Goal: Task Accomplishment & Management: Use online tool/utility

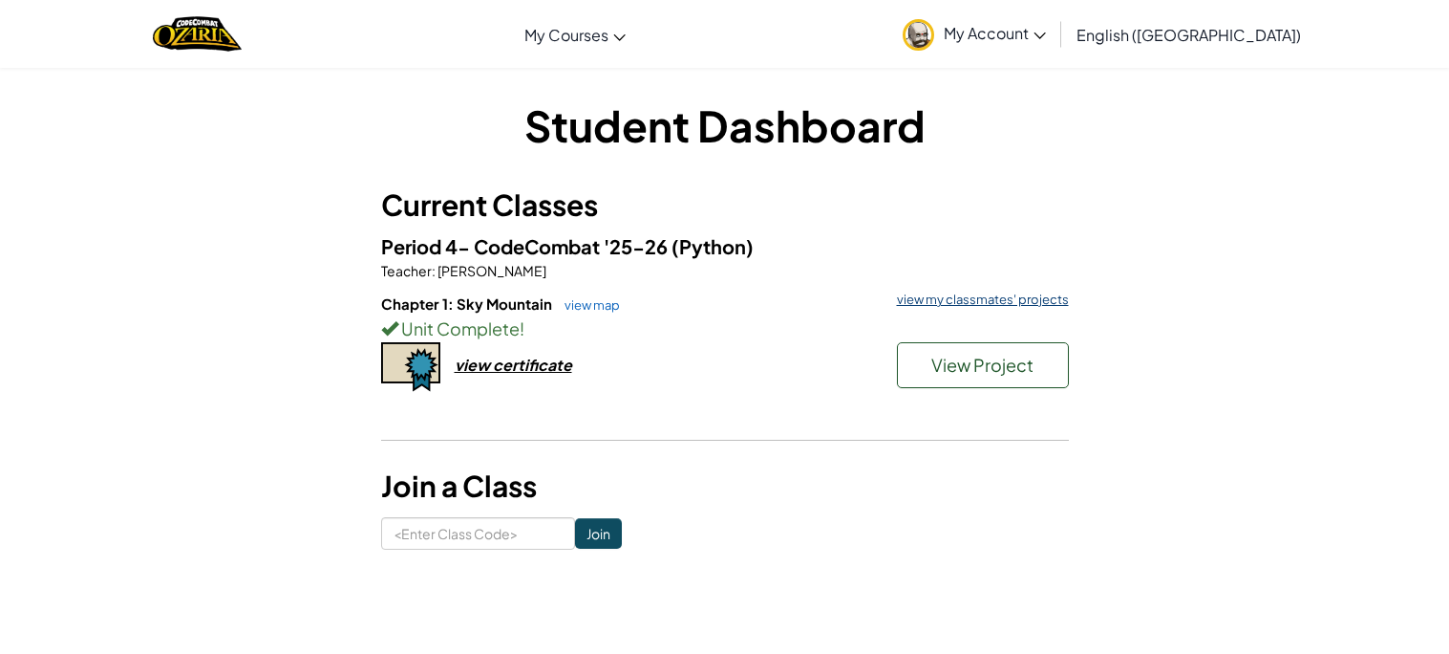
click at [971, 306] on link "view my classmates' projects" at bounding box center [979, 299] width 182 height 12
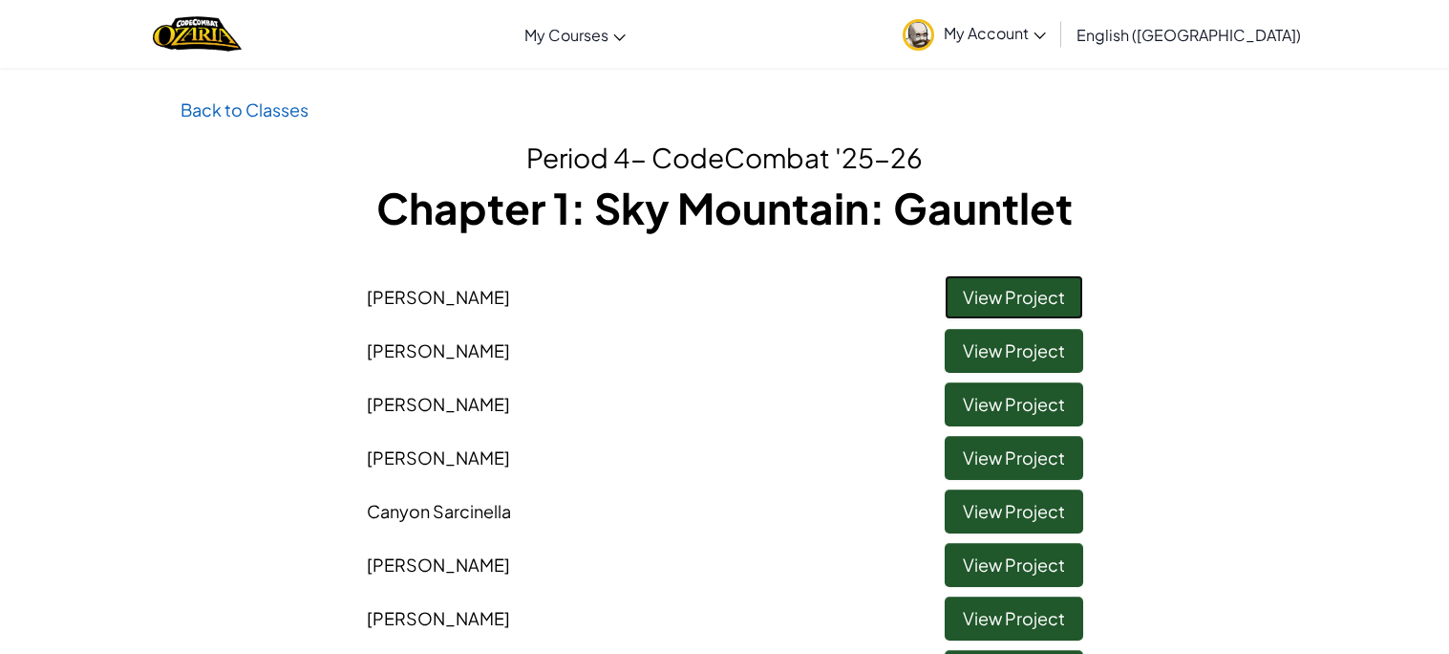
click at [984, 303] on link "View Project" at bounding box center [1014, 297] width 139 height 44
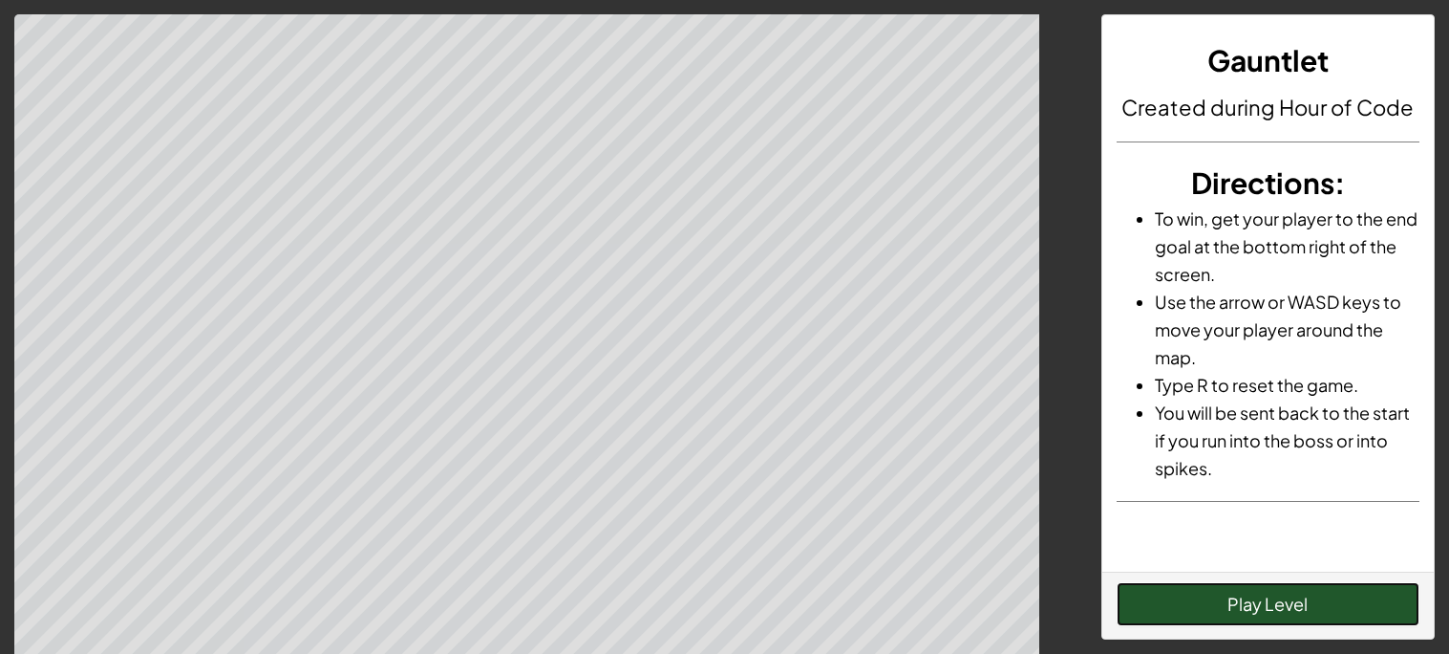
click at [1223, 603] on button "Play Level" at bounding box center [1268, 604] width 303 height 44
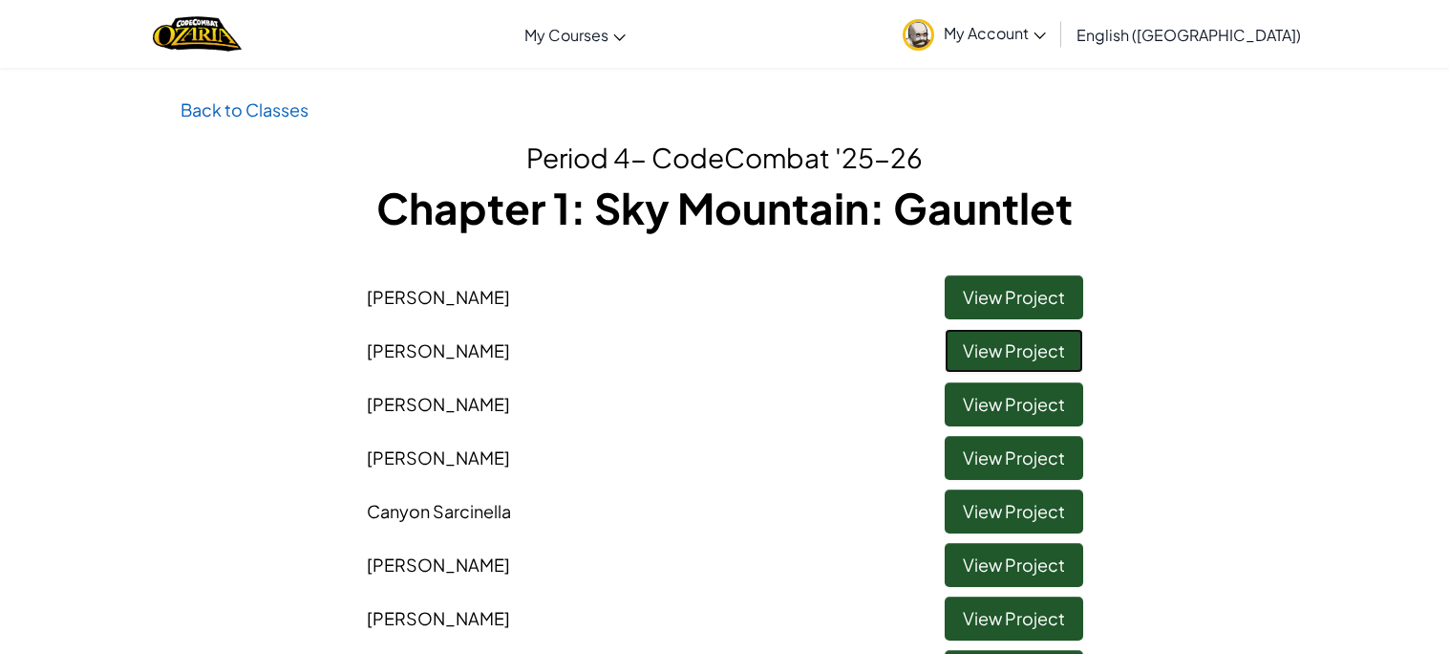
click at [998, 347] on link "View Project" at bounding box center [1014, 351] width 139 height 44
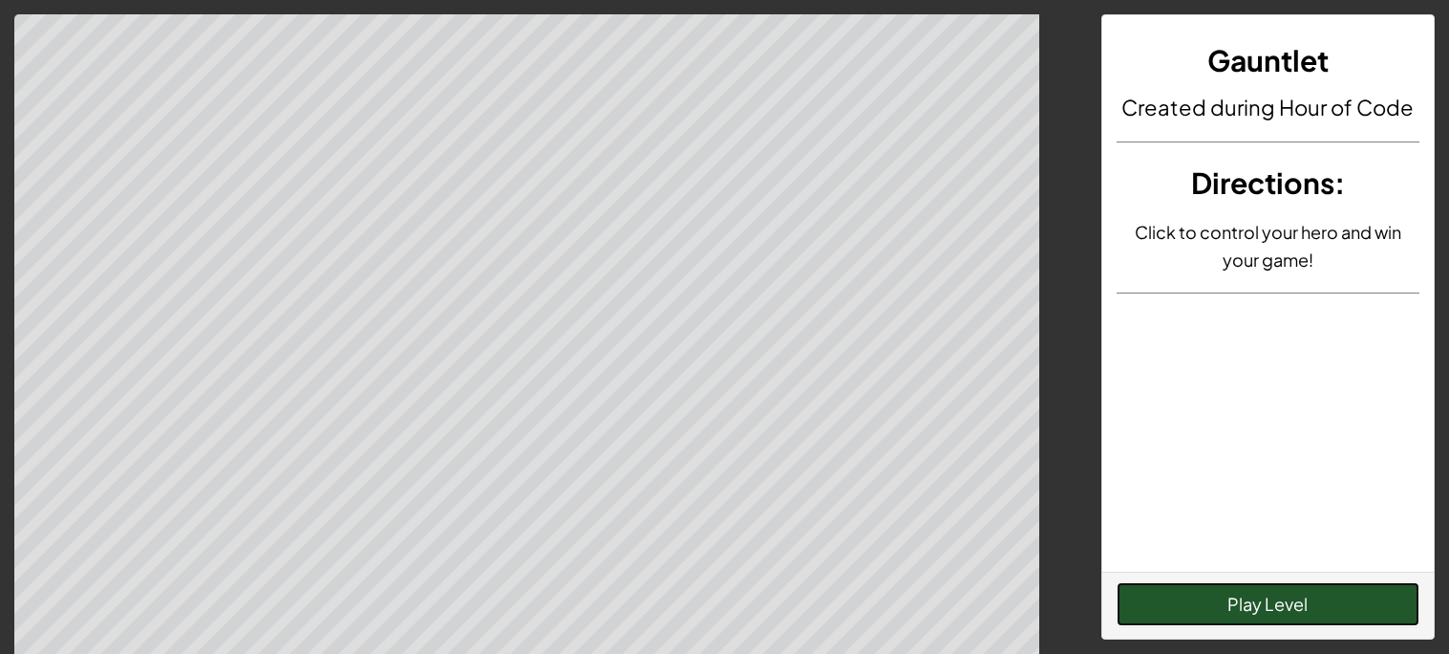
click at [1185, 598] on button "Play Level" at bounding box center [1268, 604] width 303 height 44
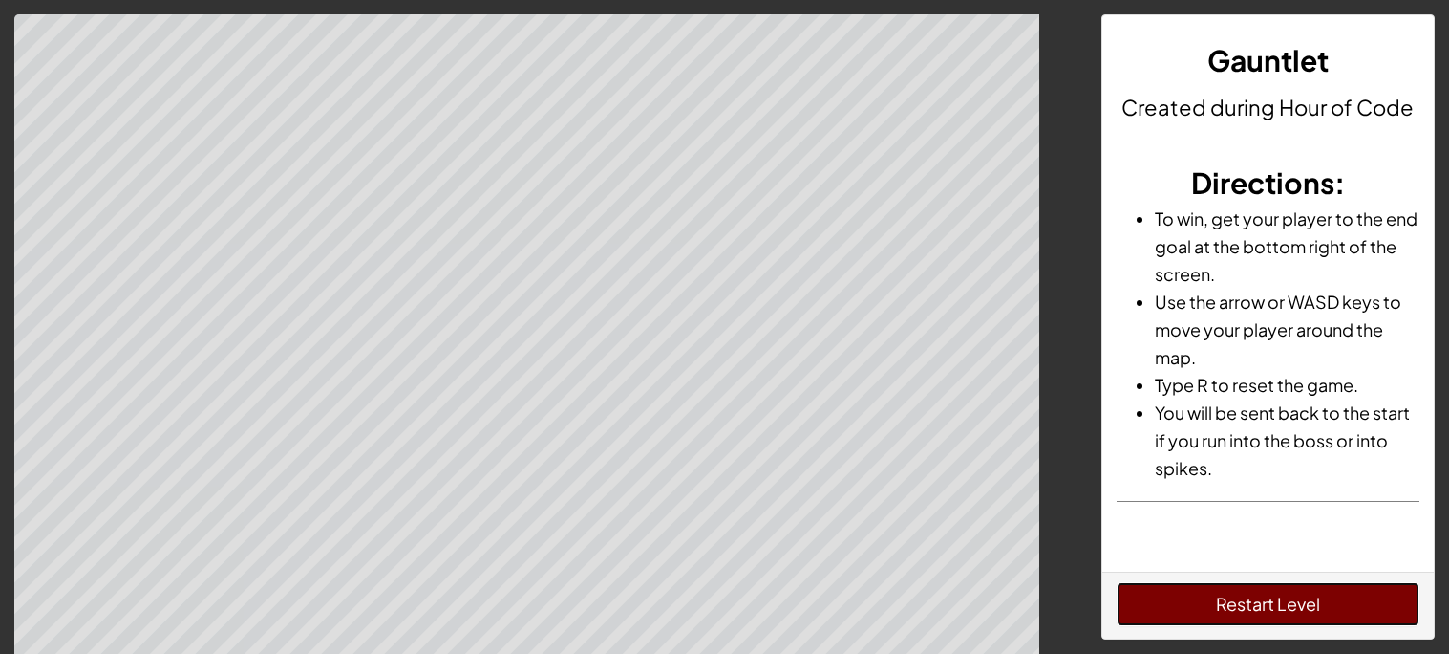
click at [1211, 608] on button "Restart Level" at bounding box center [1268, 604] width 303 height 44
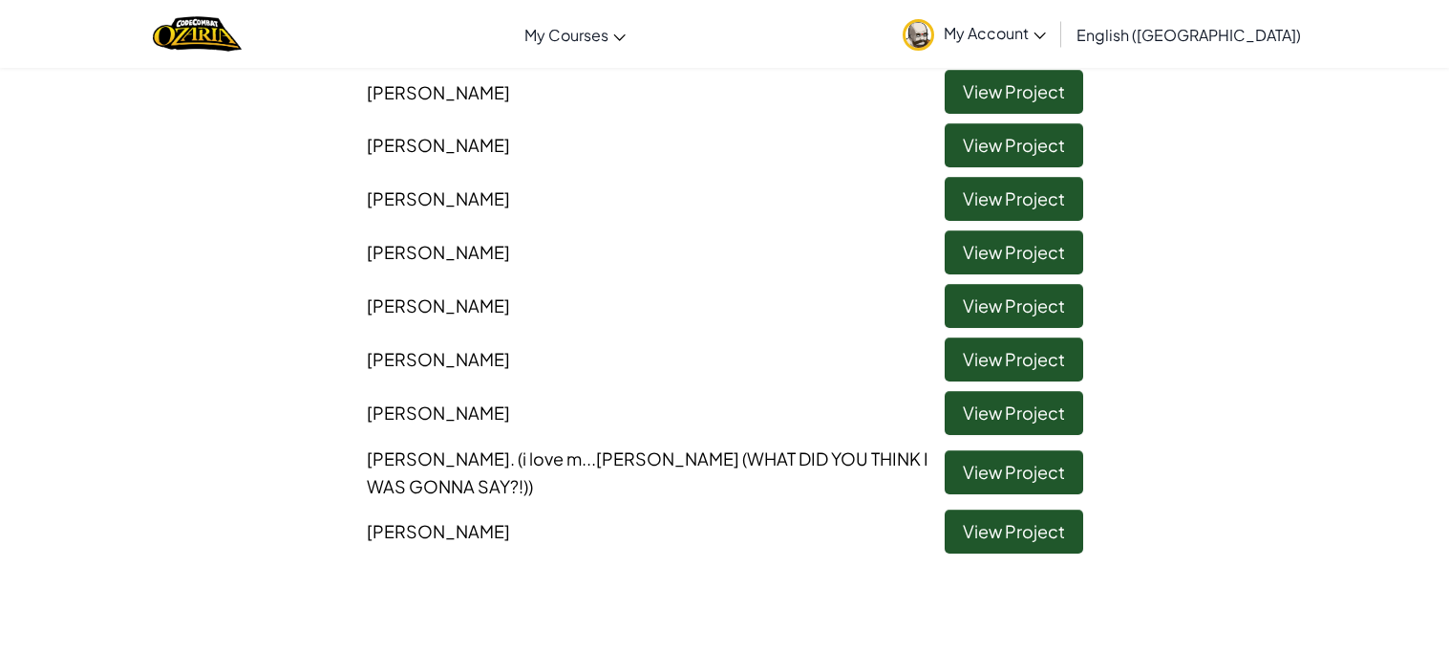
scroll to position [1091, 0]
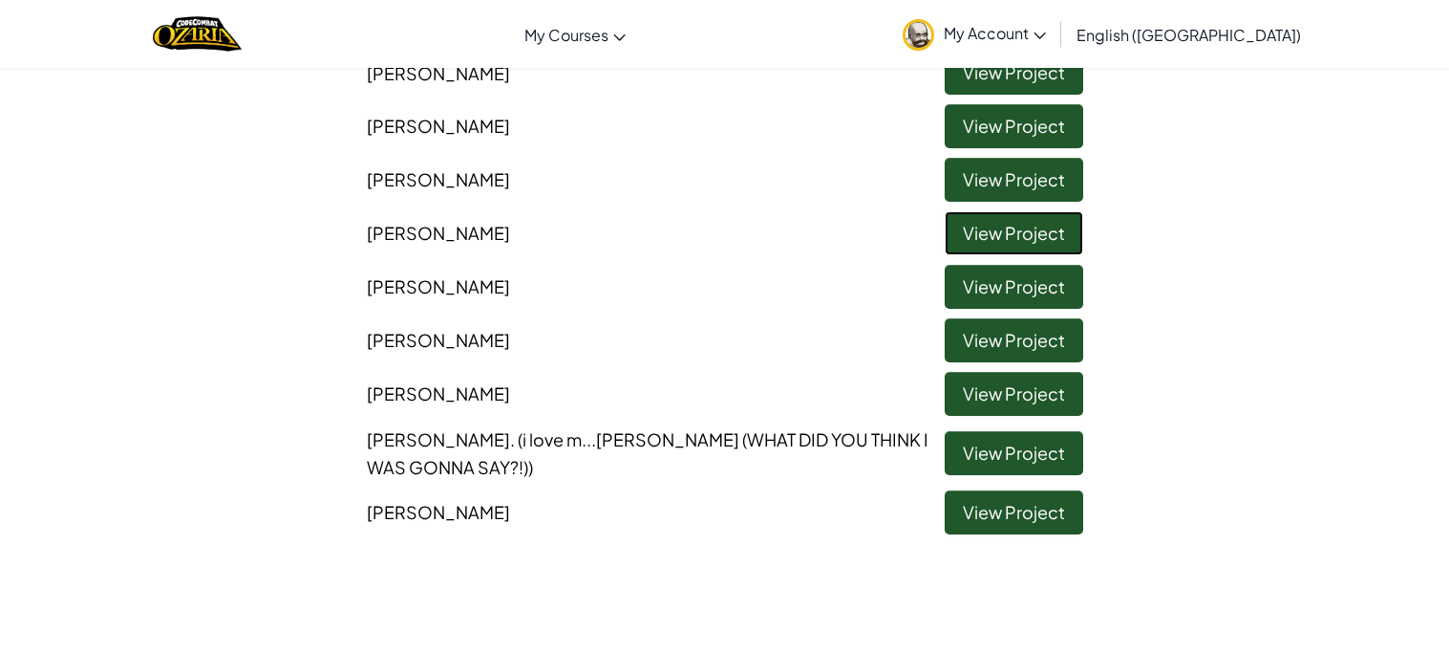
click at [1034, 213] on link "View Project" at bounding box center [1014, 233] width 139 height 44
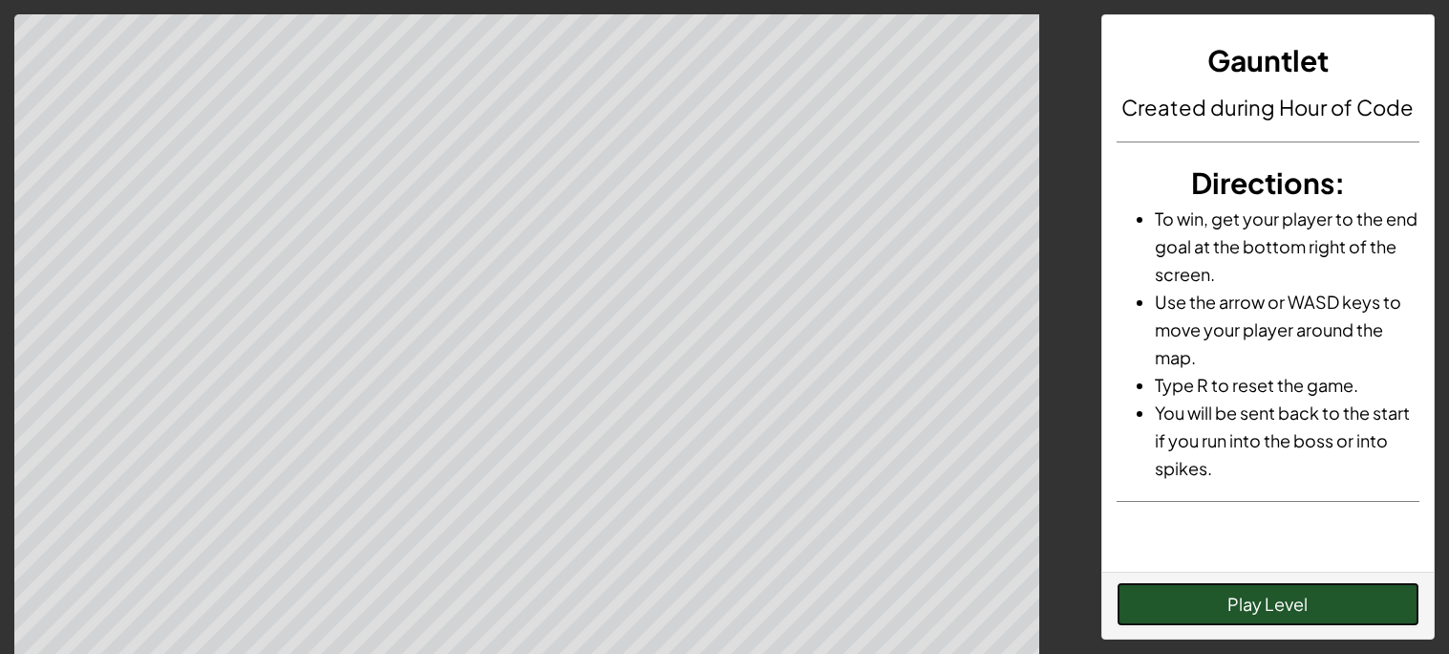
click at [1252, 584] on button "Play Level" at bounding box center [1268, 604] width 303 height 44
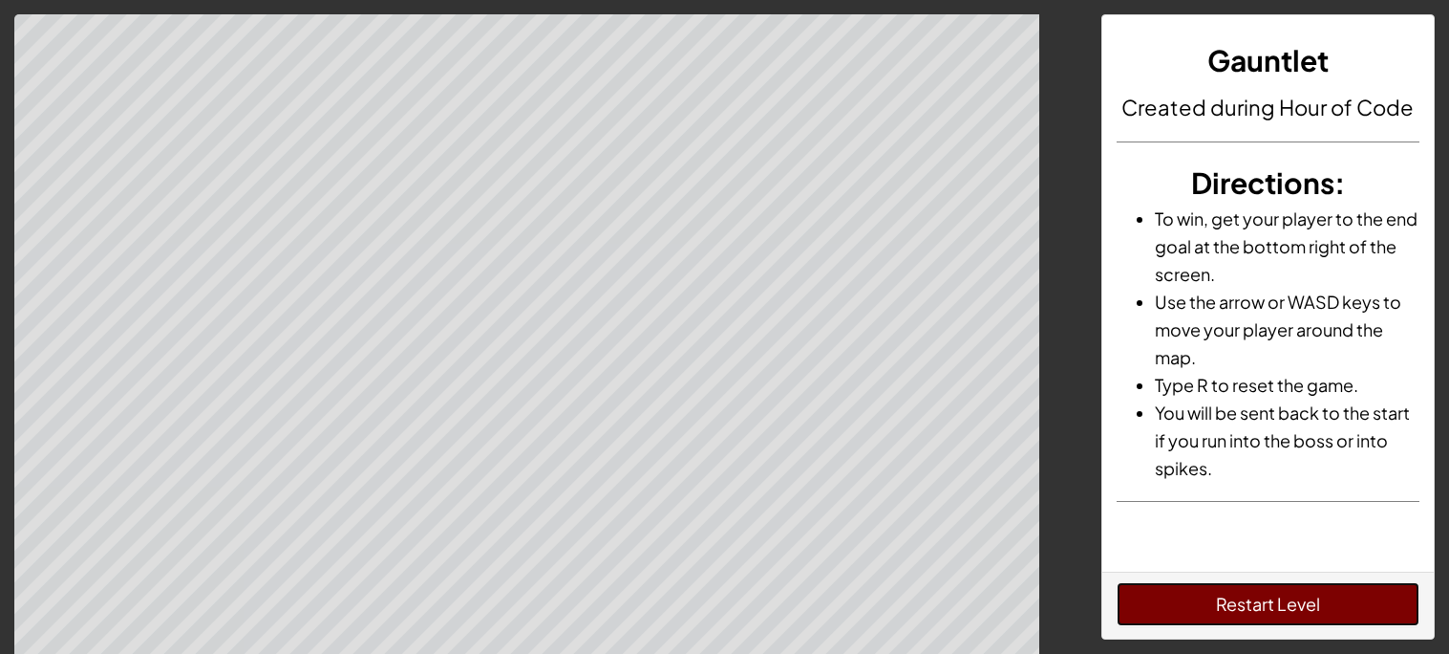
click at [1357, 611] on button "Restart Level" at bounding box center [1268, 604] width 303 height 44
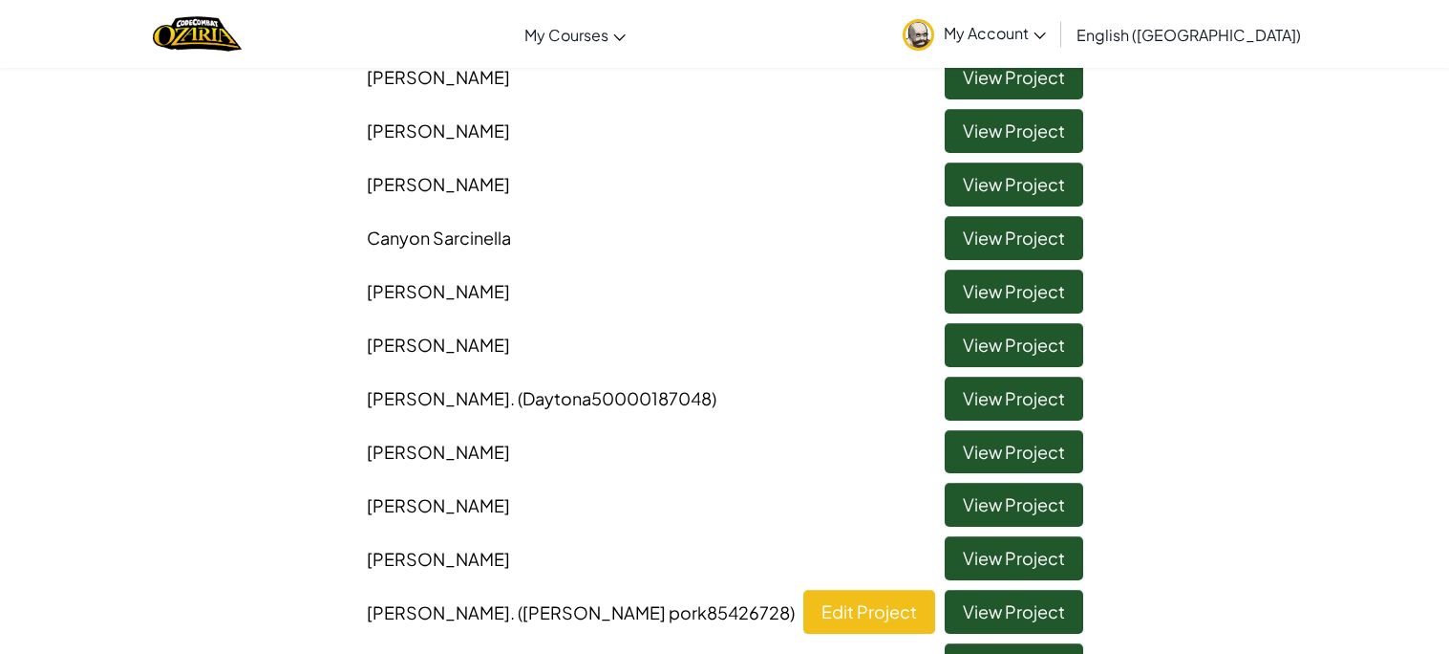
scroll to position [279, 0]
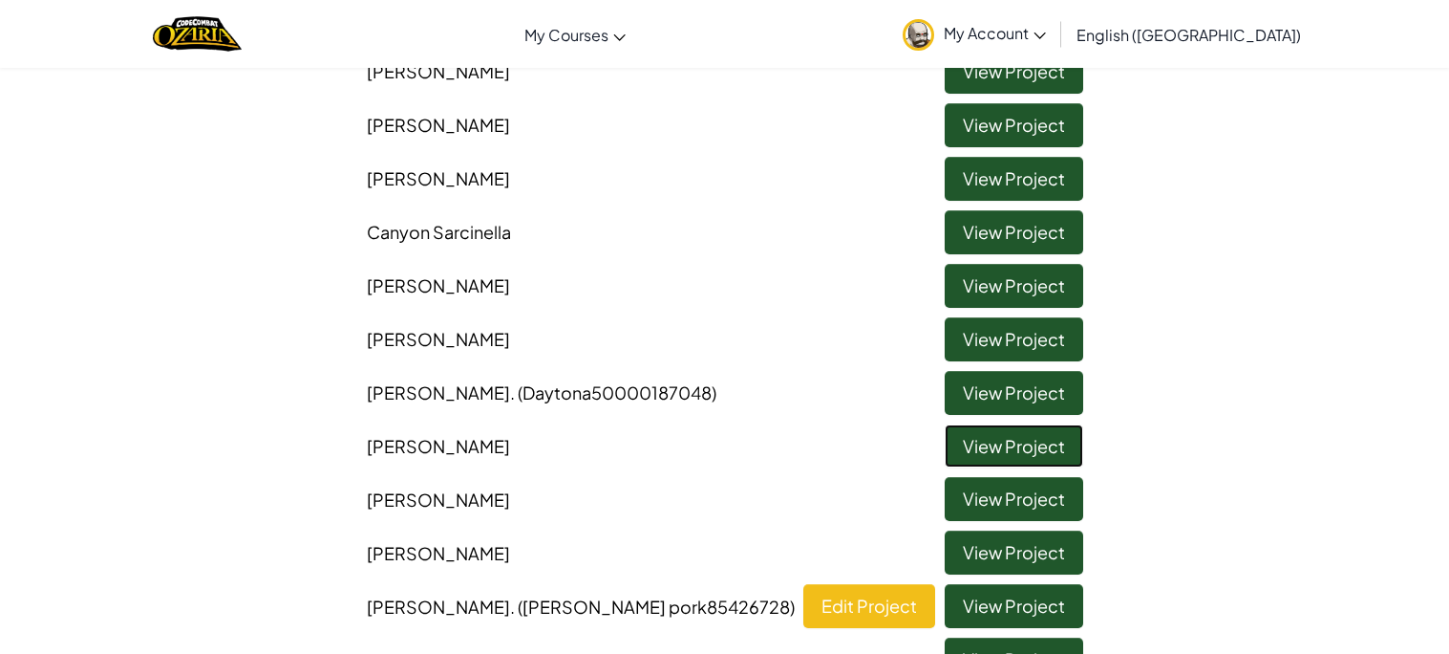
click at [986, 447] on link "View Project" at bounding box center [1014, 446] width 139 height 44
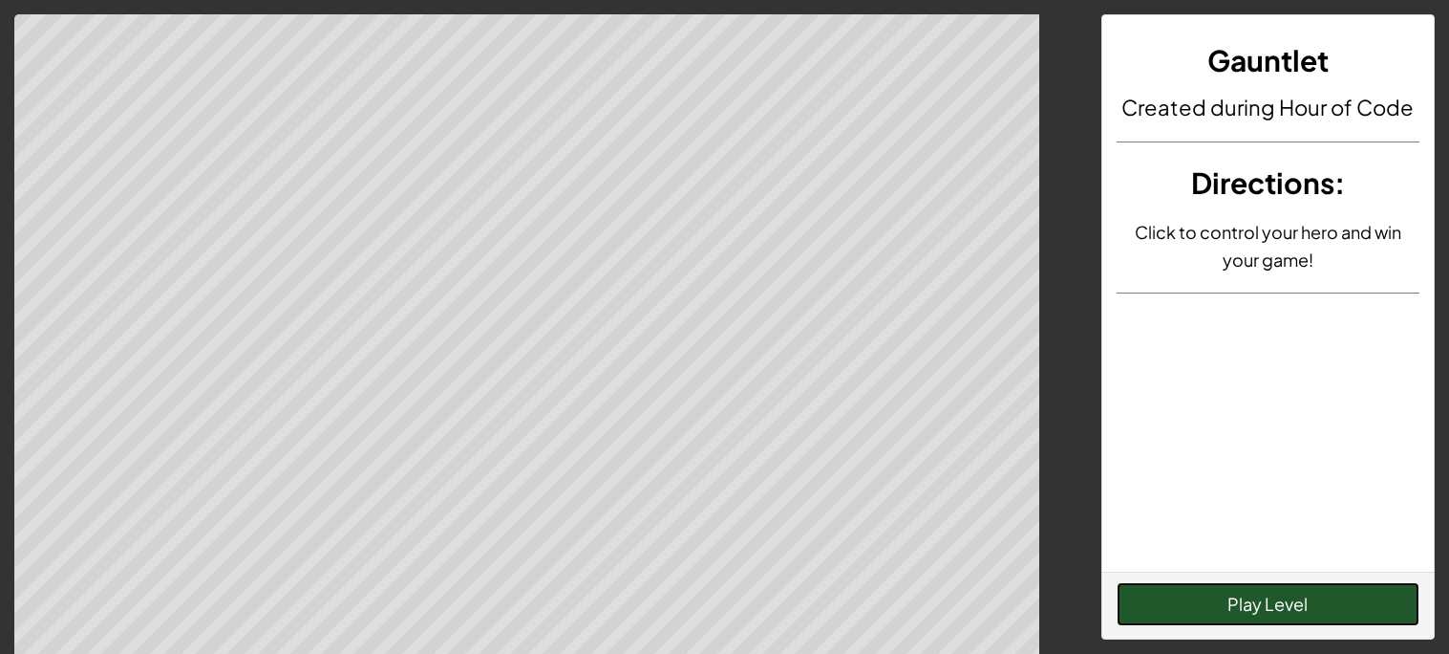
click at [1319, 589] on button "Play Level" at bounding box center [1268, 604] width 303 height 44
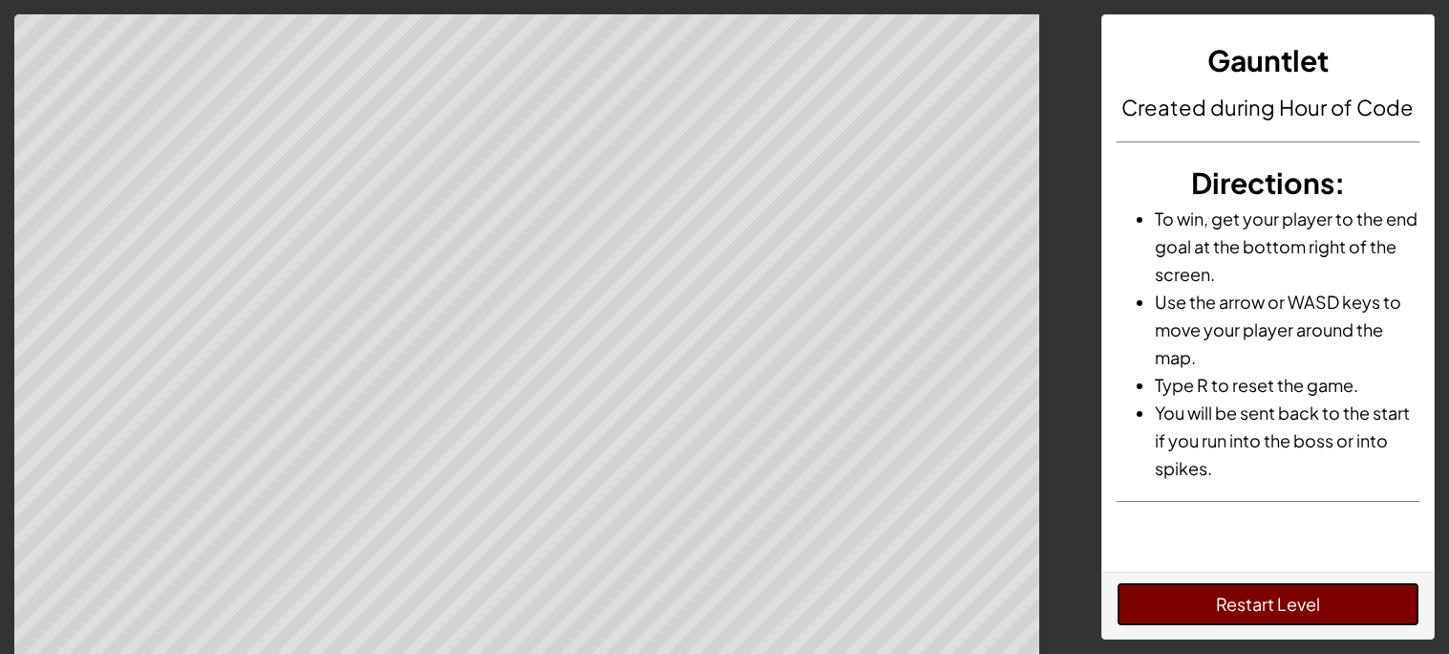
click at [1319, 589] on button "Restart Level" at bounding box center [1268, 604] width 303 height 44
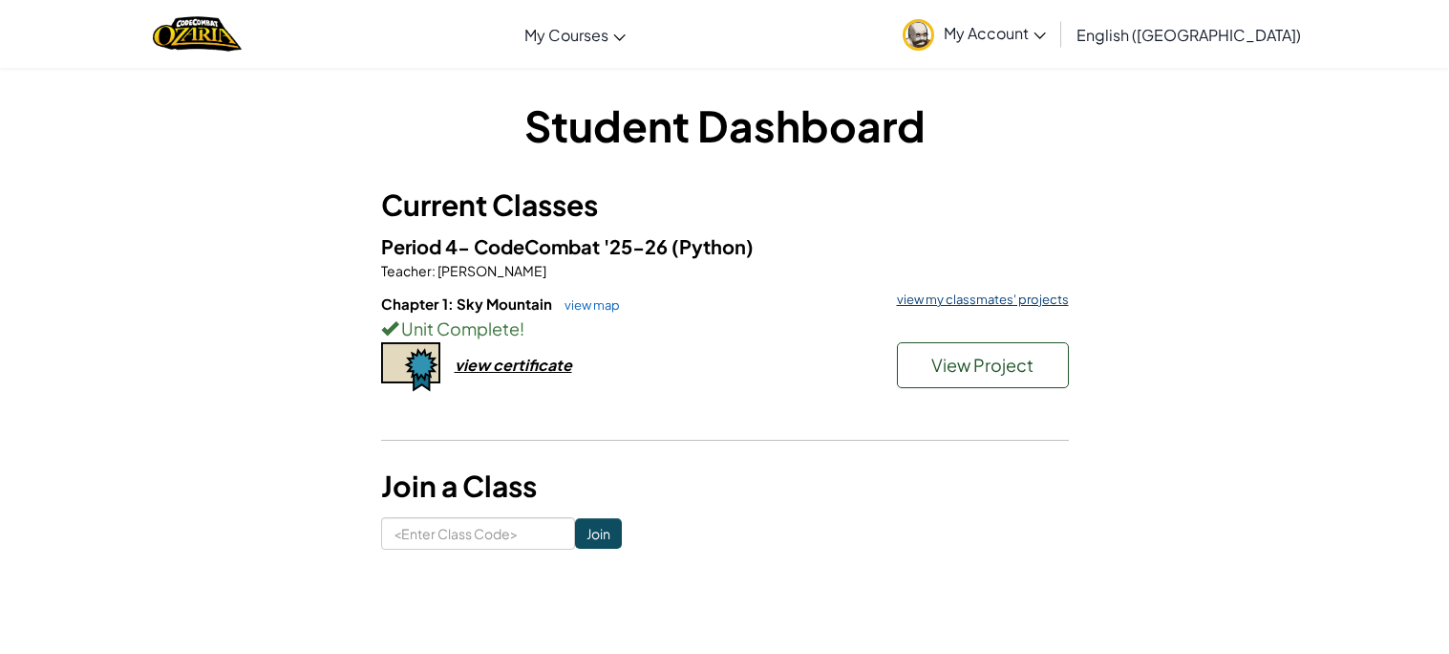
click at [926, 293] on link "view my classmates' projects" at bounding box center [979, 299] width 182 height 12
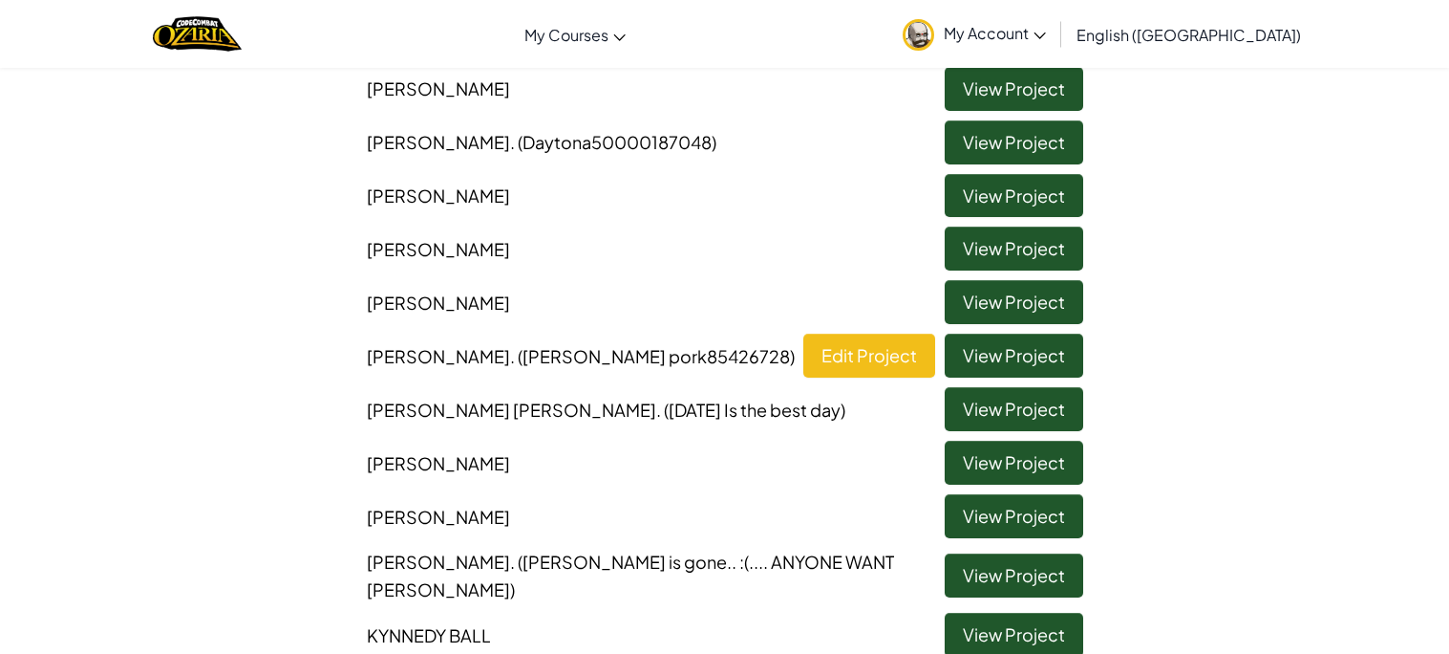
scroll to position [535, 0]
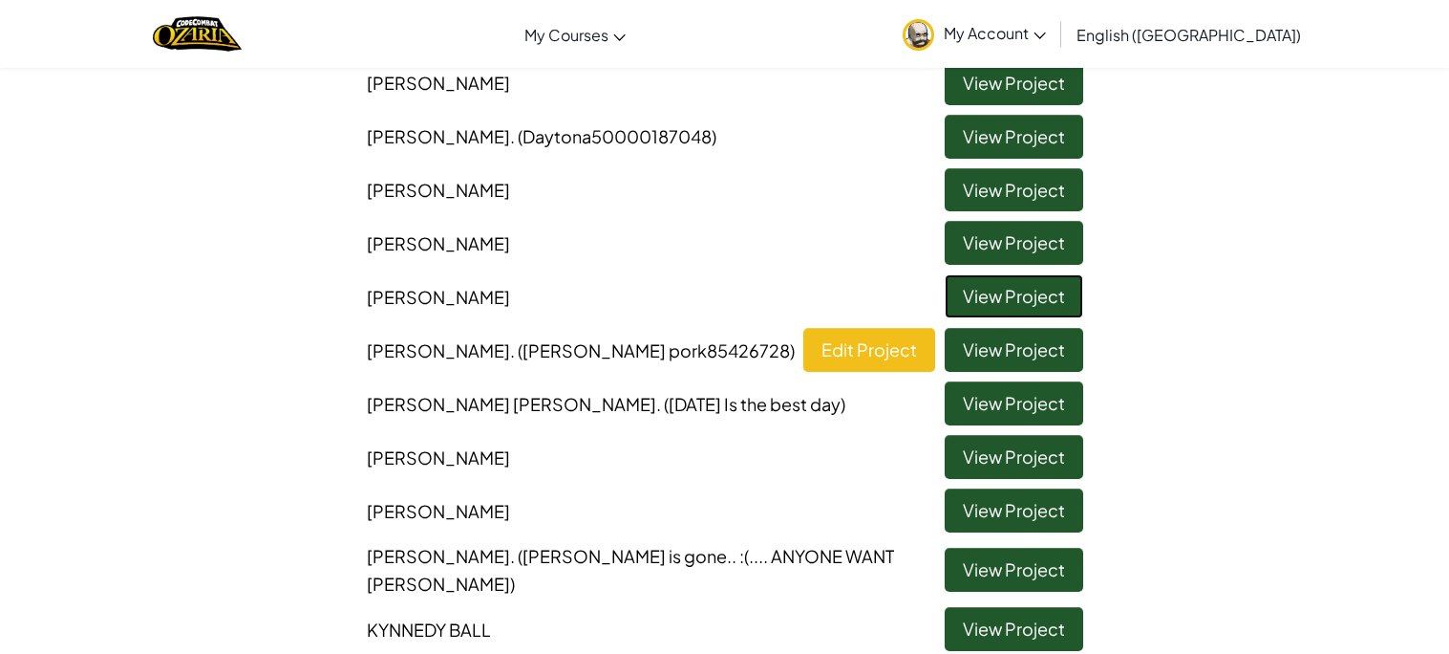
click at [1003, 282] on link "View Project" at bounding box center [1014, 296] width 139 height 44
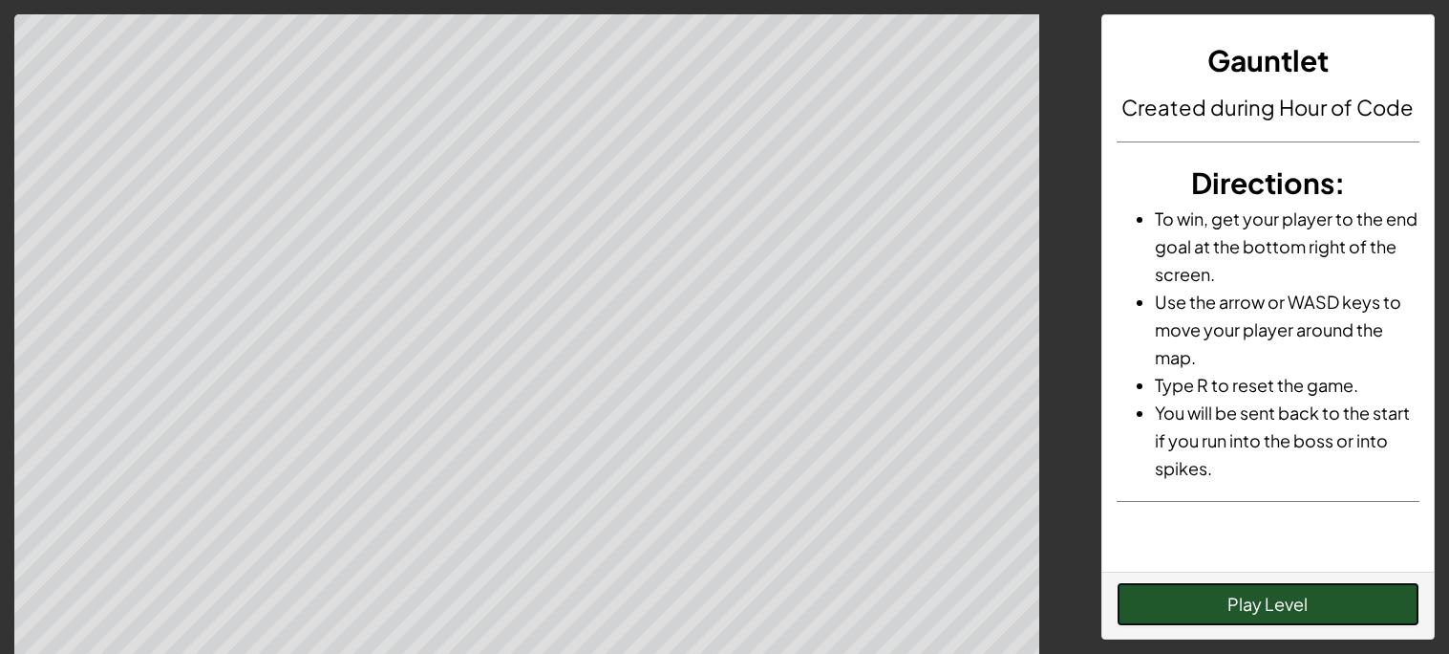
click at [1295, 614] on button "Play Level" at bounding box center [1268, 604] width 303 height 44
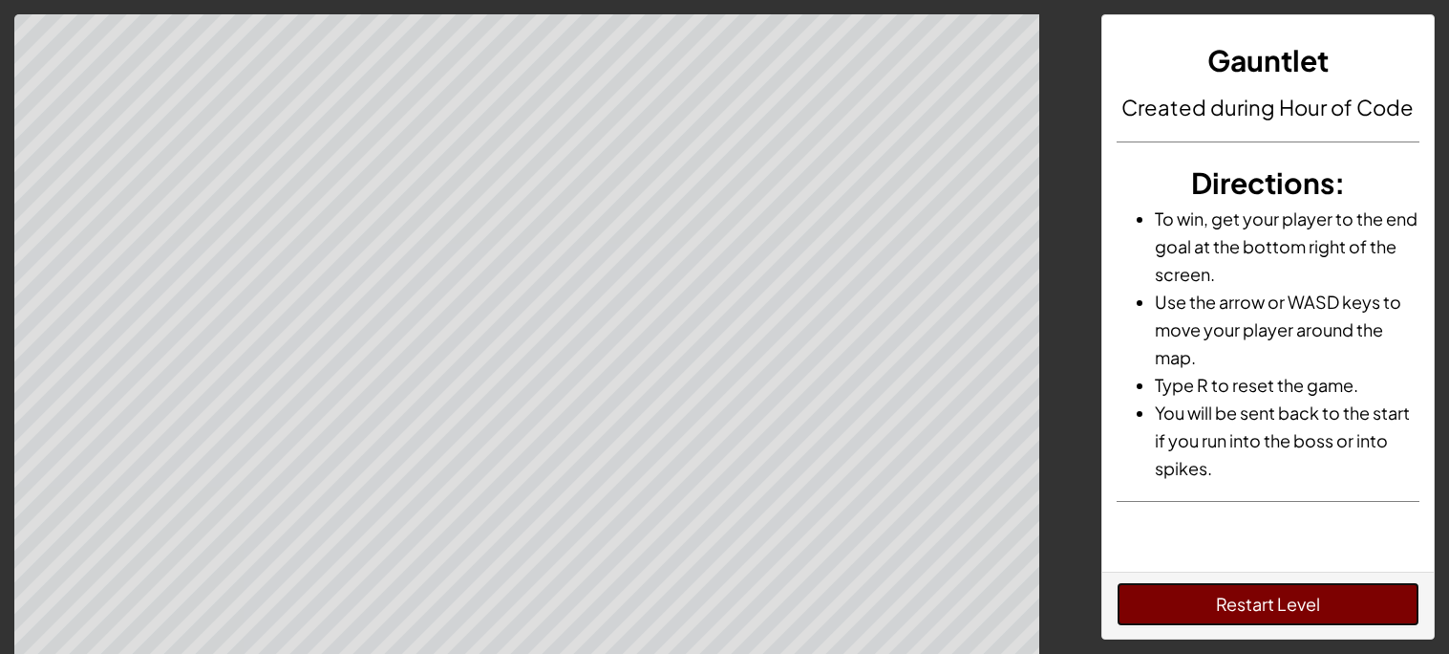
click at [1195, 594] on button "Restart Level" at bounding box center [1268, 604] width 303 height 44
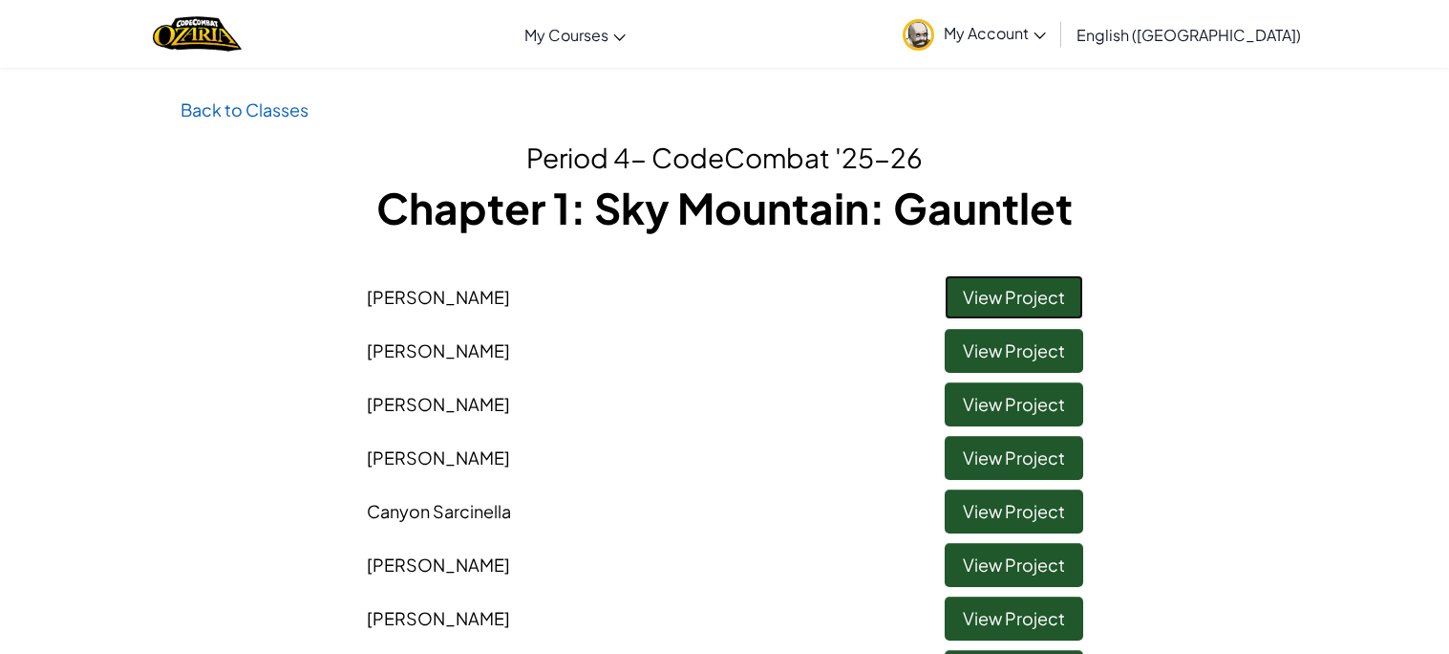
click at [972, 293] on link "View Project" at bounding box center [1014, 297] width 139 height 44
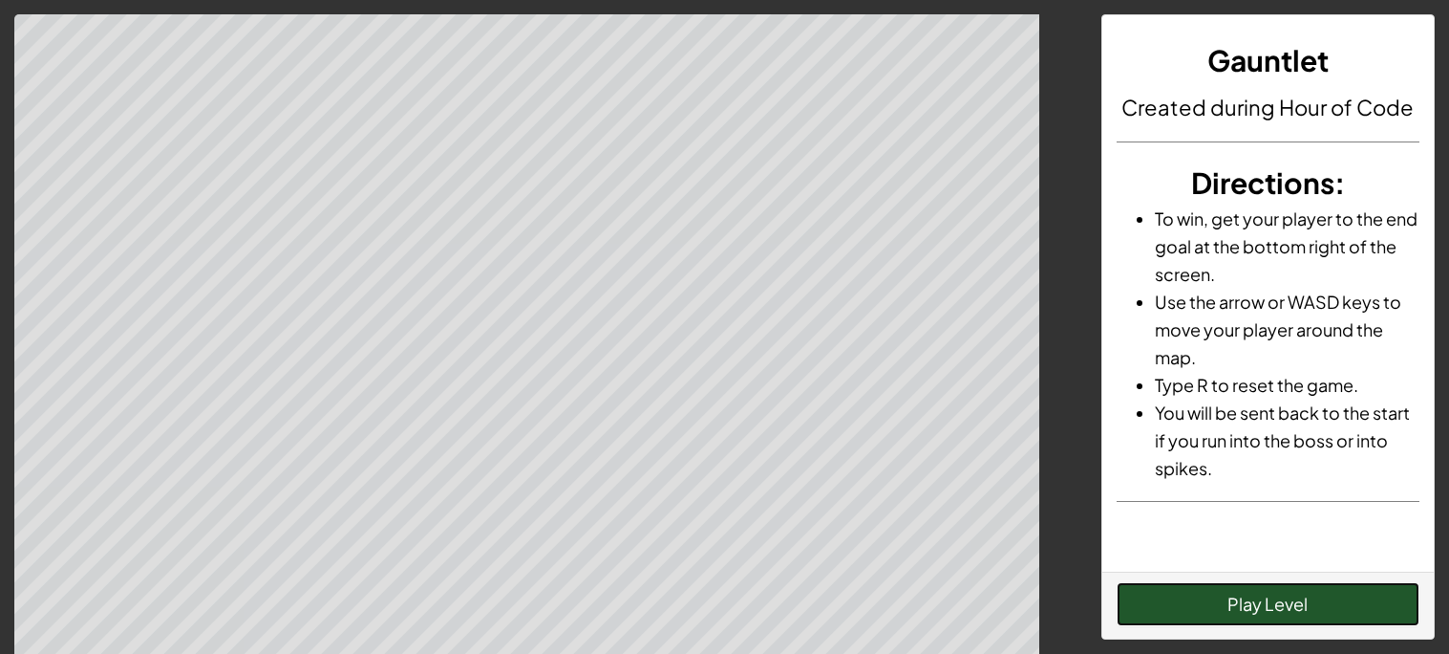
click at [1274, 611] on button "Play Level" at bounding box center [1268, 604] width 303 height 44
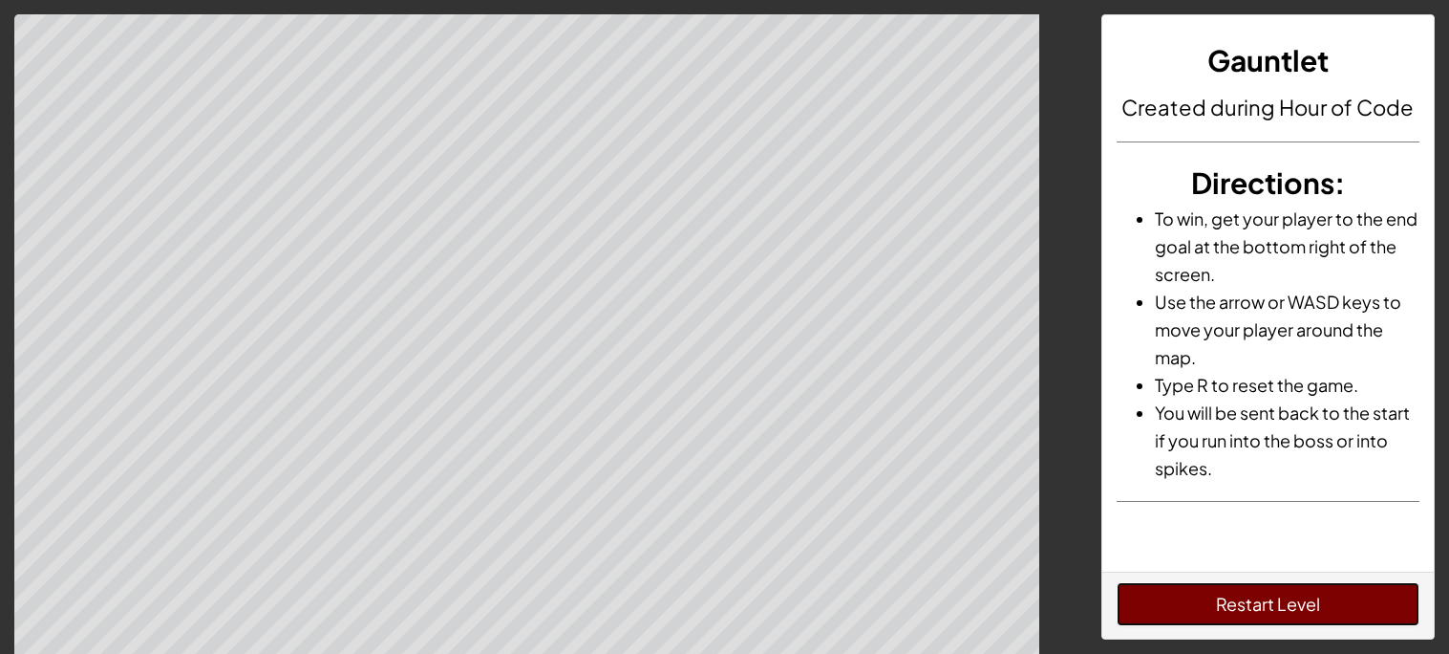
click at [1316, 589] on button "Restart Level" at bounding box center [1268, 604] width 303 height 44
